Goal: Task Accomplishment & Management: Use online tool/utility

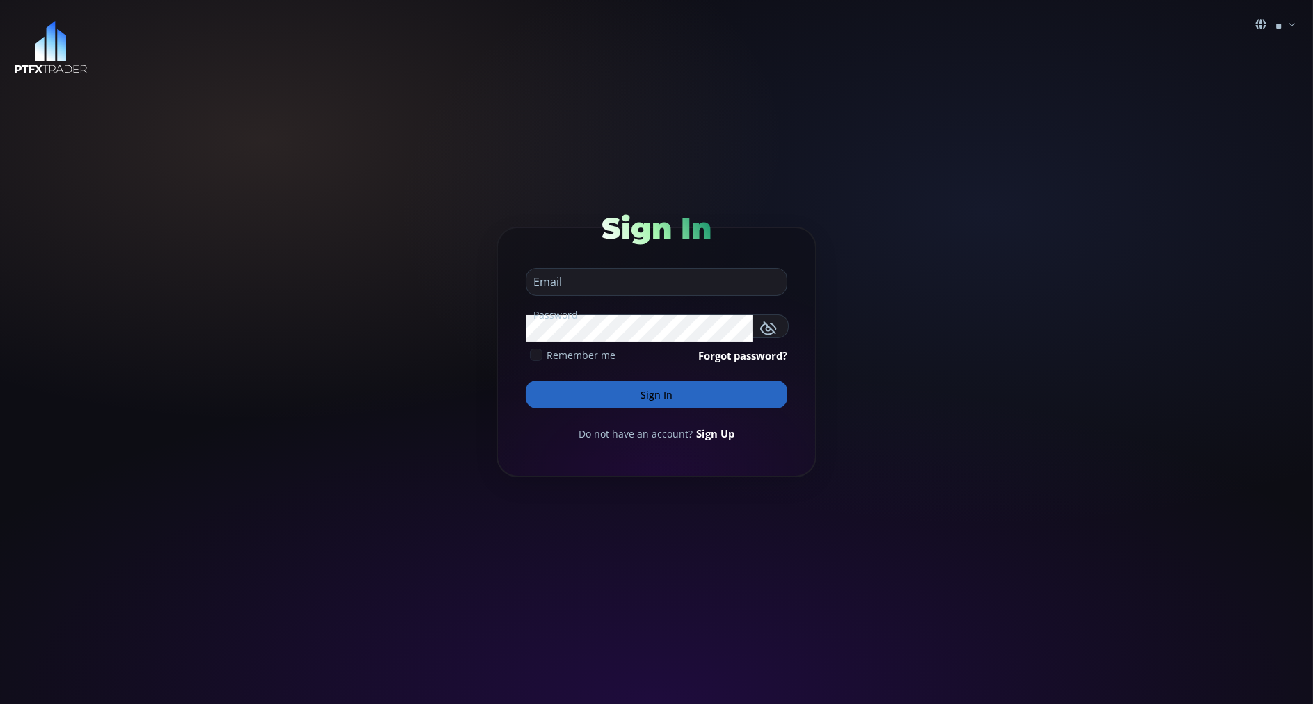
type input "**********"
click at [544, 398] on button "Sign In" at bounding box center [656, 394] width 261 height 28
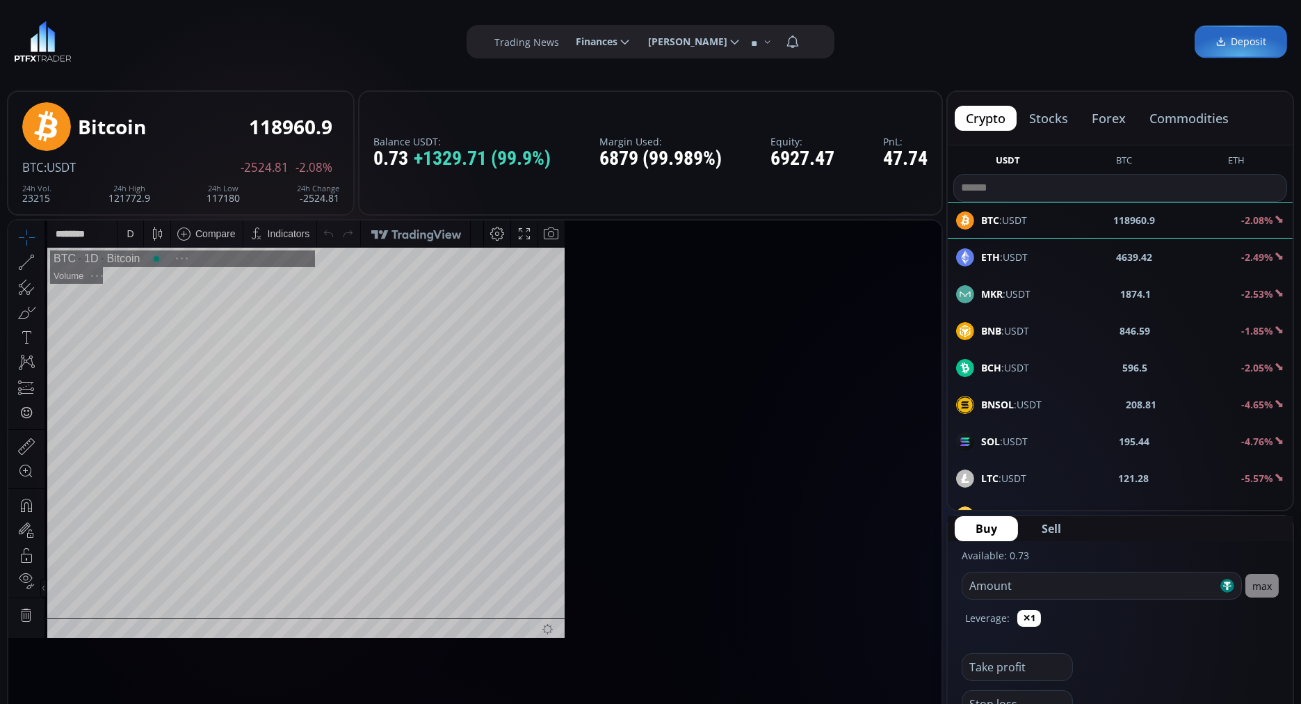
scroll to position [188, 0]
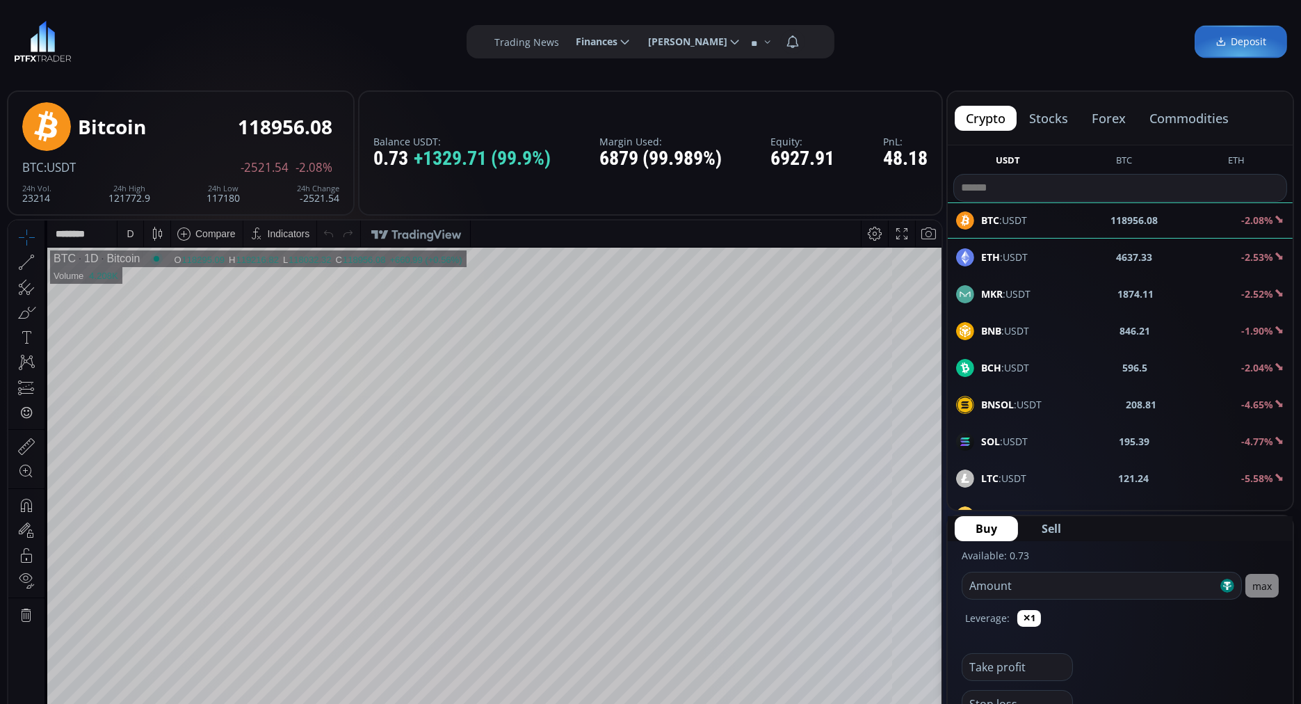
click at [1188, 113] on button "commodities" at bounding box center [1189, 118] width 102 height 25
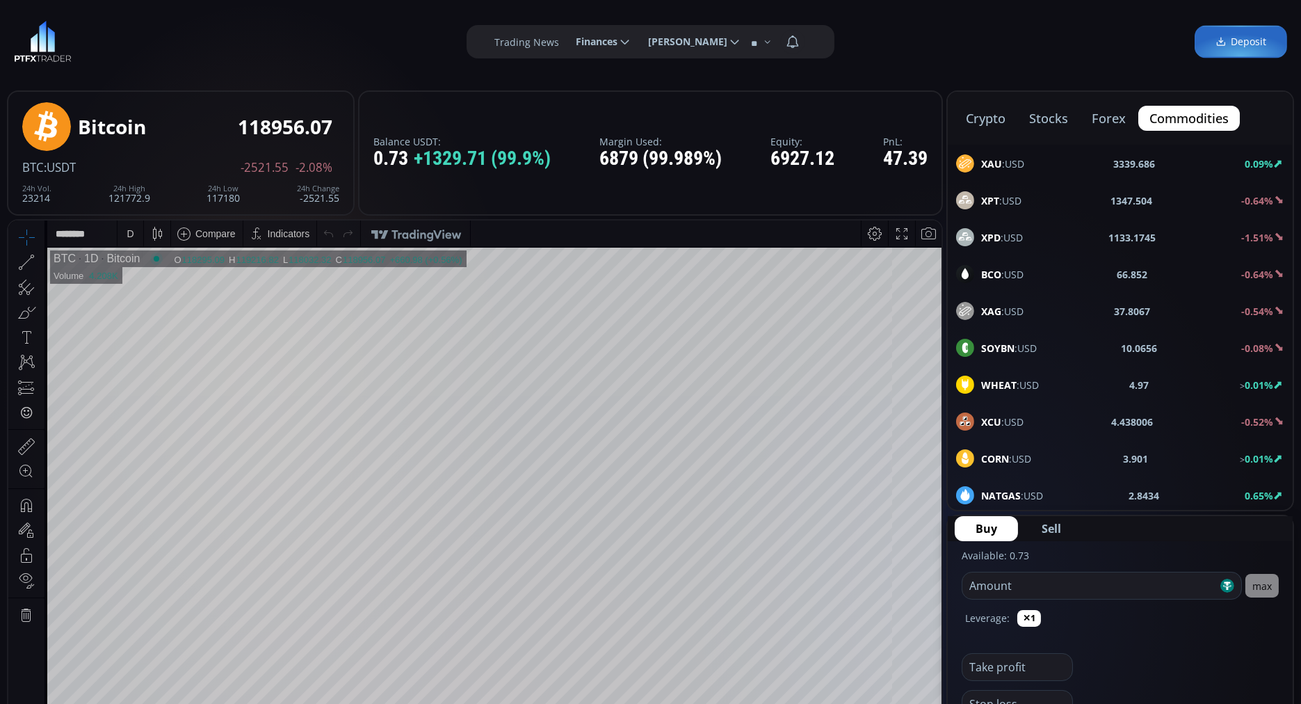
click at [1005, 164] on span "XAU :USD" at bounding box center [1002, 163] width 43 height 15
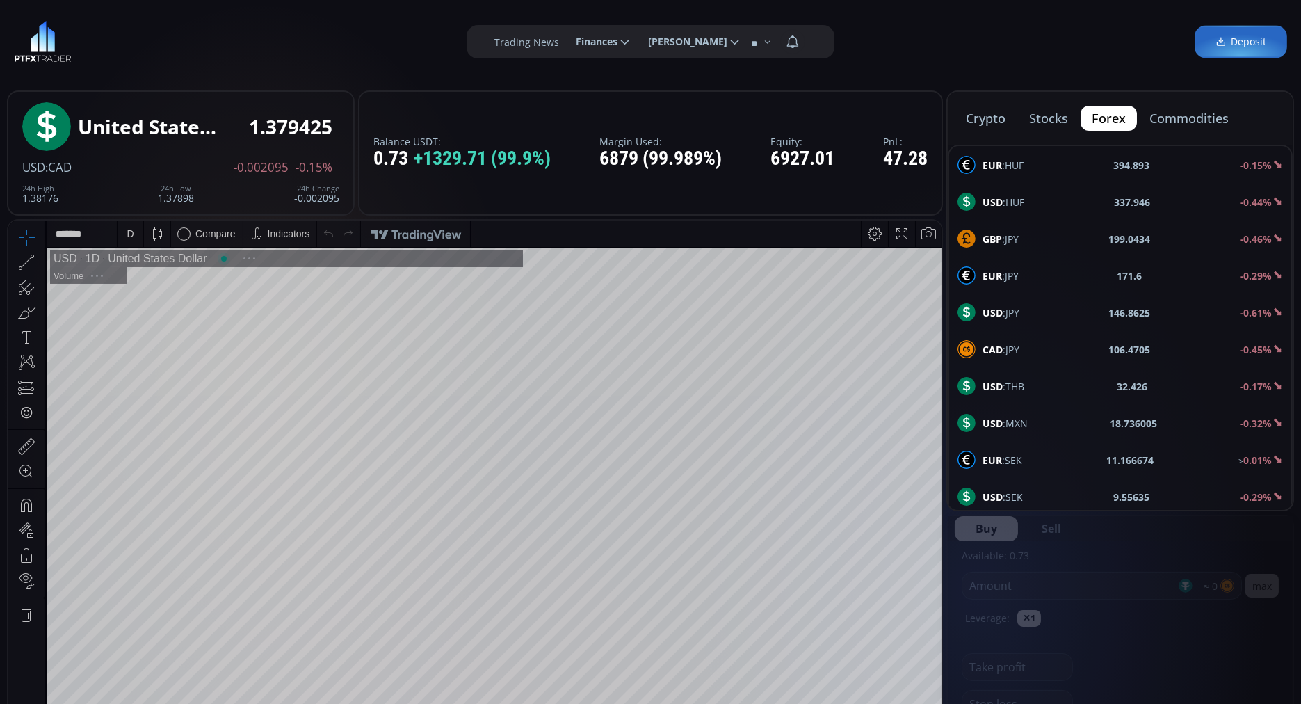
scroll to position [188, 0]
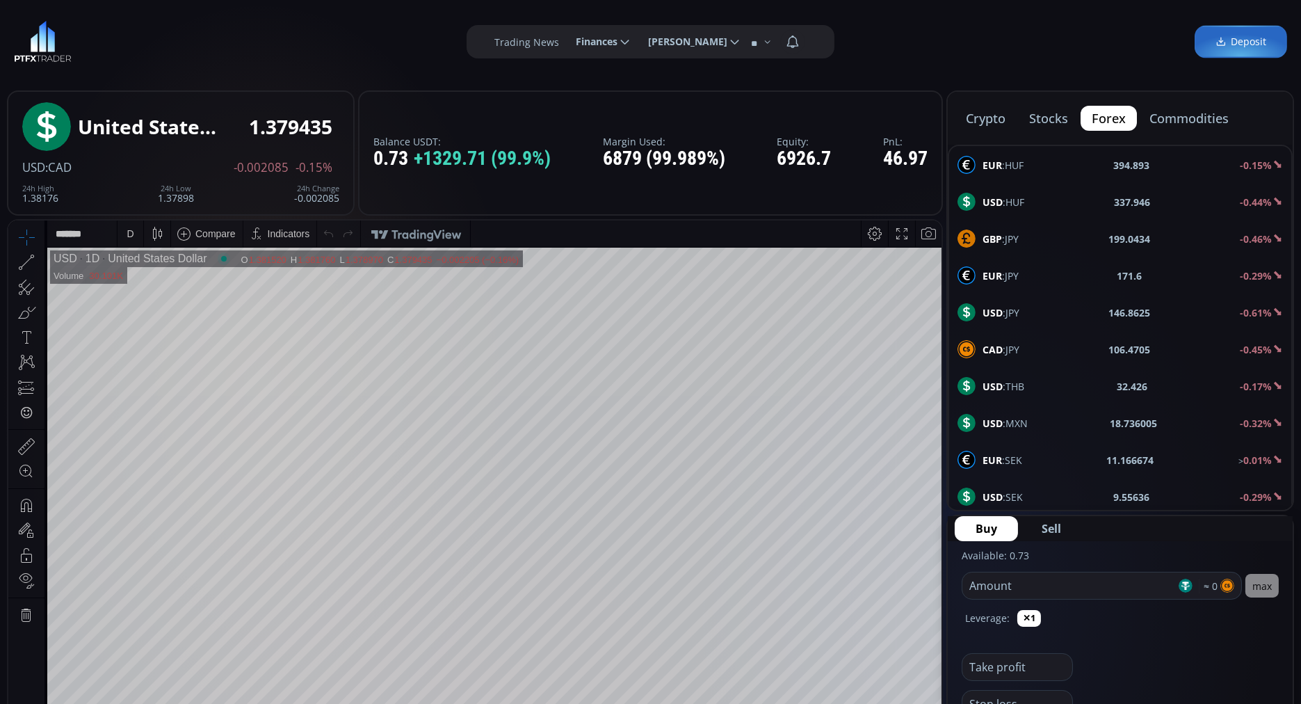
click at [1175, 117] on button "commodities" at bounding box center [1189, 118] width 102 height 25
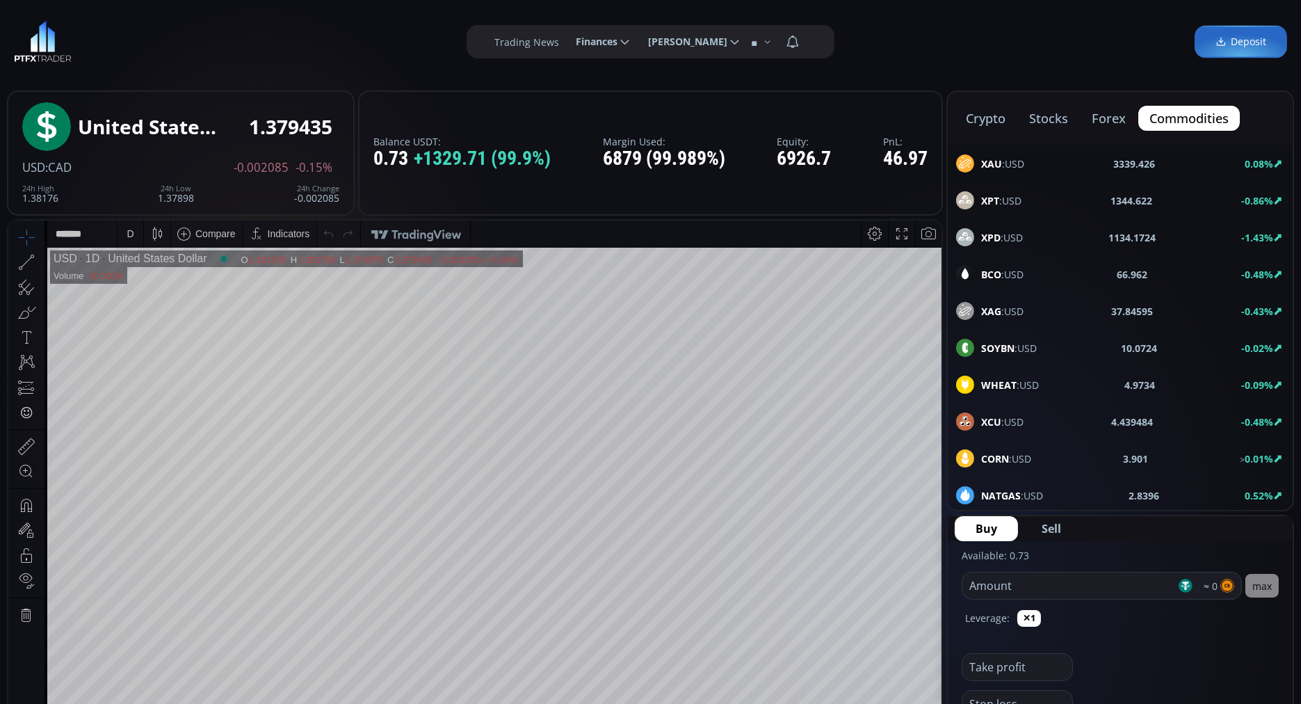
click at [993, 166] on b "XAU" at bounding box center [991, 163] width 21 height 13
